Goal: Task Accomplishment & Management: Manage account settings

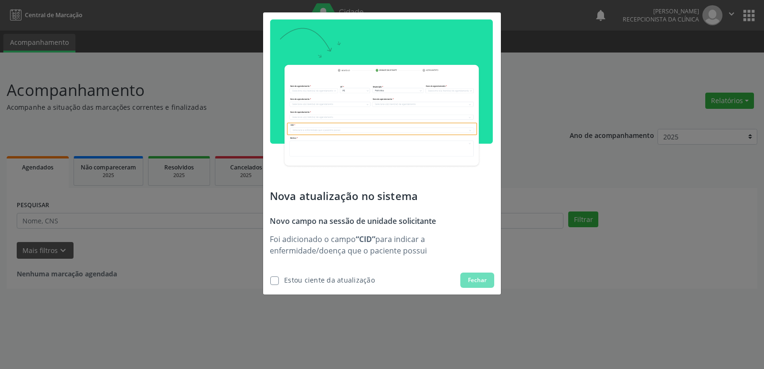
click at [273, 281] on label at bounding box center [274, 281] width 9 height 9
click at [270, 281] on input "checkbox" at bounding box center [267, 280] width 6 height 6
click at [279, 281] on label at bounding box center [274, 281] width 9 height 9
click at [270, 281] on input "checkbox" at bounding box center [267, 280] width 6 height 6
click at [274, 281] on label at bounding box center [274, 281] width 9 height 9
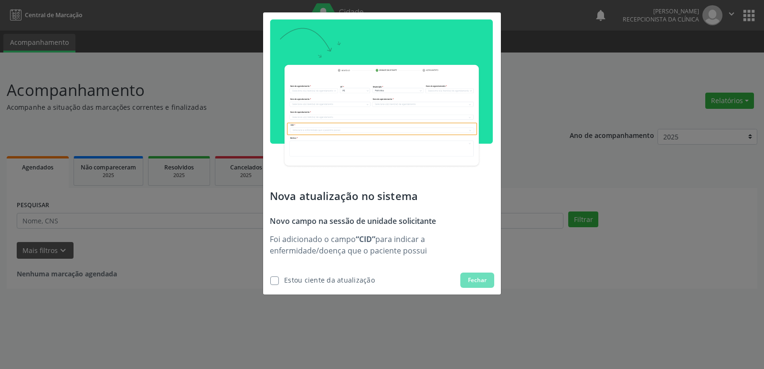
click at [270, 281] on input "checkbox" at bounding box center [267, 280] width 6 height 6
click at [279, 280] on label at bounding box center [274, 281] width 9 height 9
click at [270, 280] on input "checkbox" at bounding box center [267, 280] width 6 height 6
click at [273, 280] on label at bounding box center [274, 281] width 9 height 9
click at [270, 280] on input "checkbox" at bounding box center [267, 280] width 6 height 6
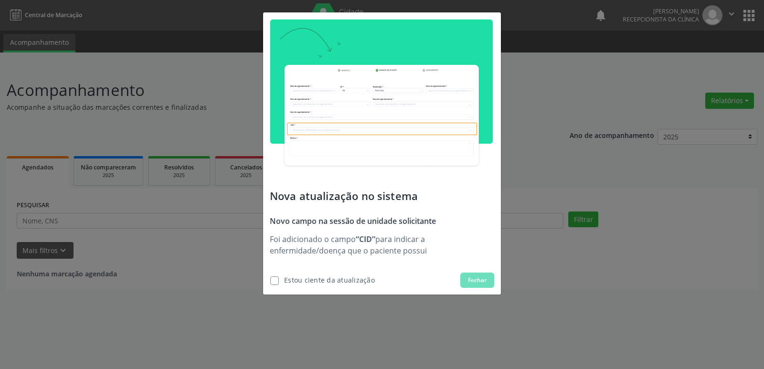
click at [348, 280] on div "Estou ciente da atualização" at bounding box center [329, 280] width 91 height 10
checkbox input "true"
click at [483, 282] on span "Fechar" at bounding box center [477, 280] width 19 height 9
